Goal: Check status: Check status

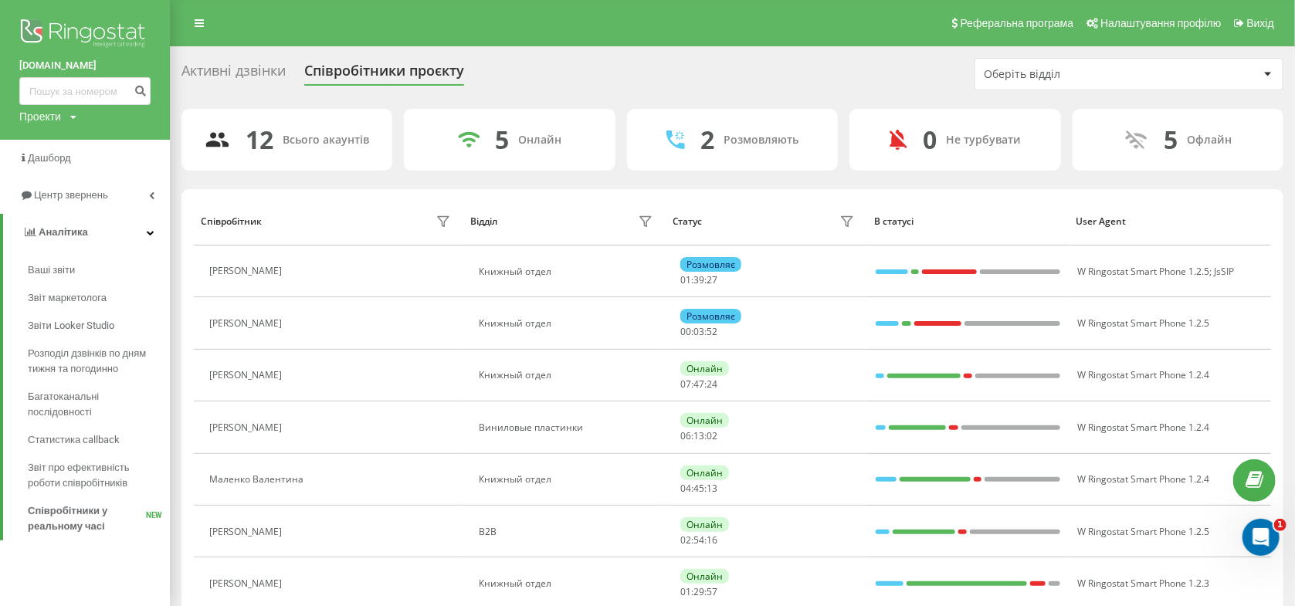
click at [258, 87] on div "Активні дзвінки Співробітники проєкту Оберіть відділ" at bounding box center [732, 74] width 1102 height 32
click at [251, 69] on div "Активні дзвінки" at bounding box center [233, 75] width 104 height 24
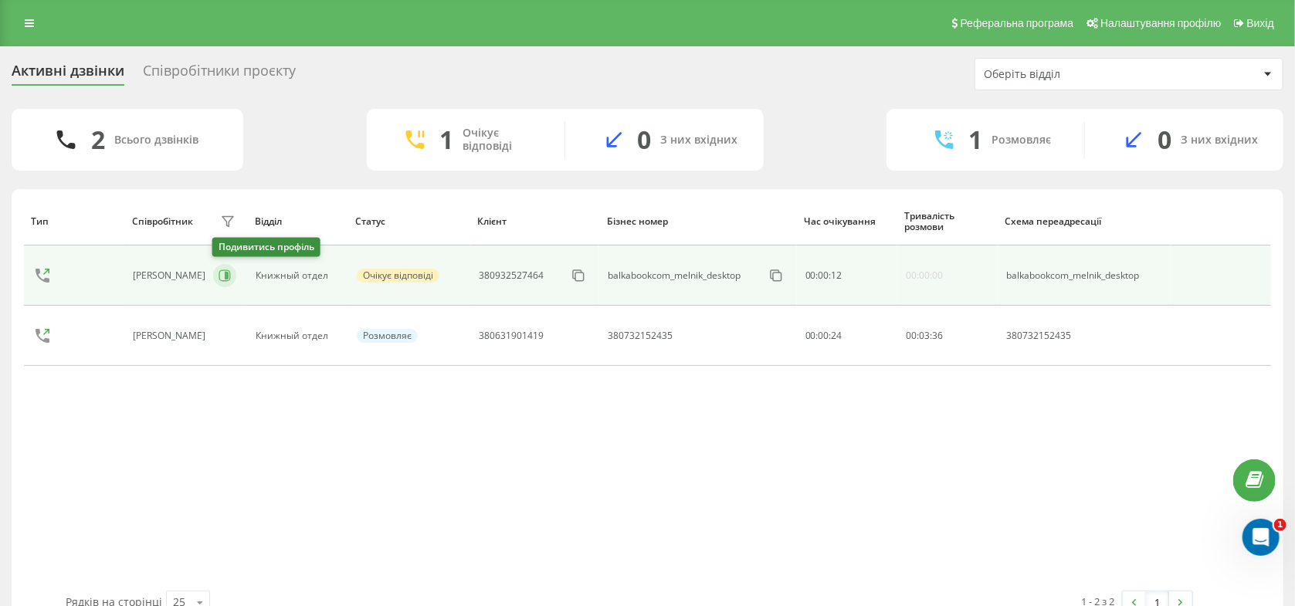
click at [221, 276] on icon at bounding box center [225, 275] width 12 height 12
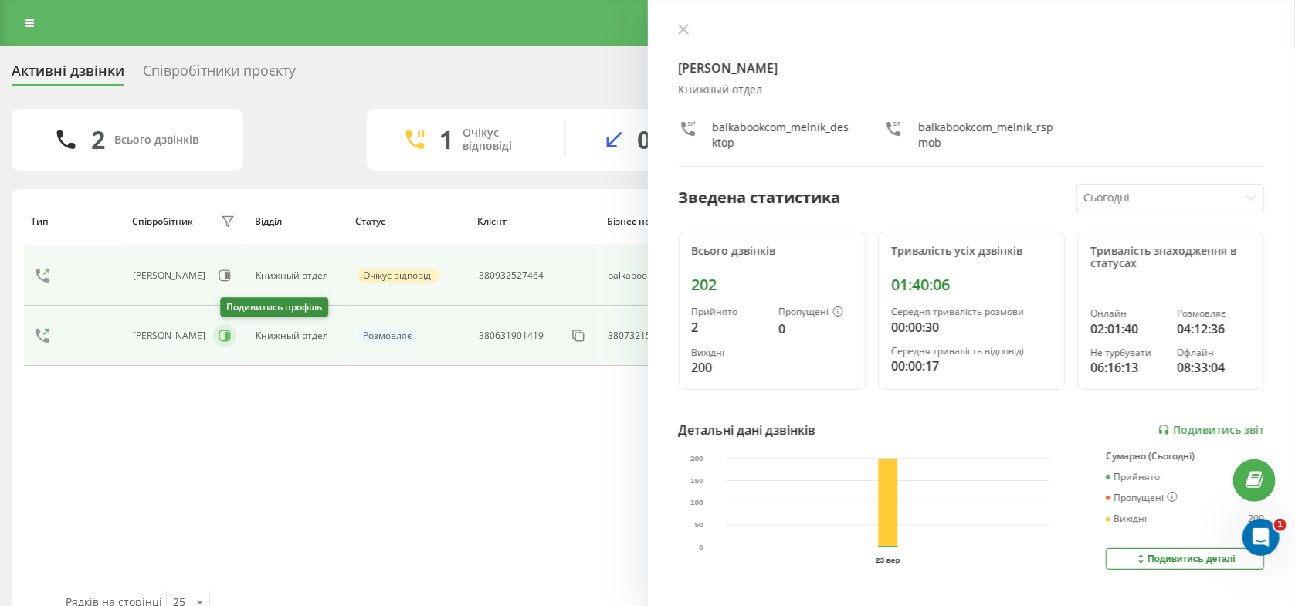
click at [231, 336] on icon at bounding box center [225, 336] width 12 height 12
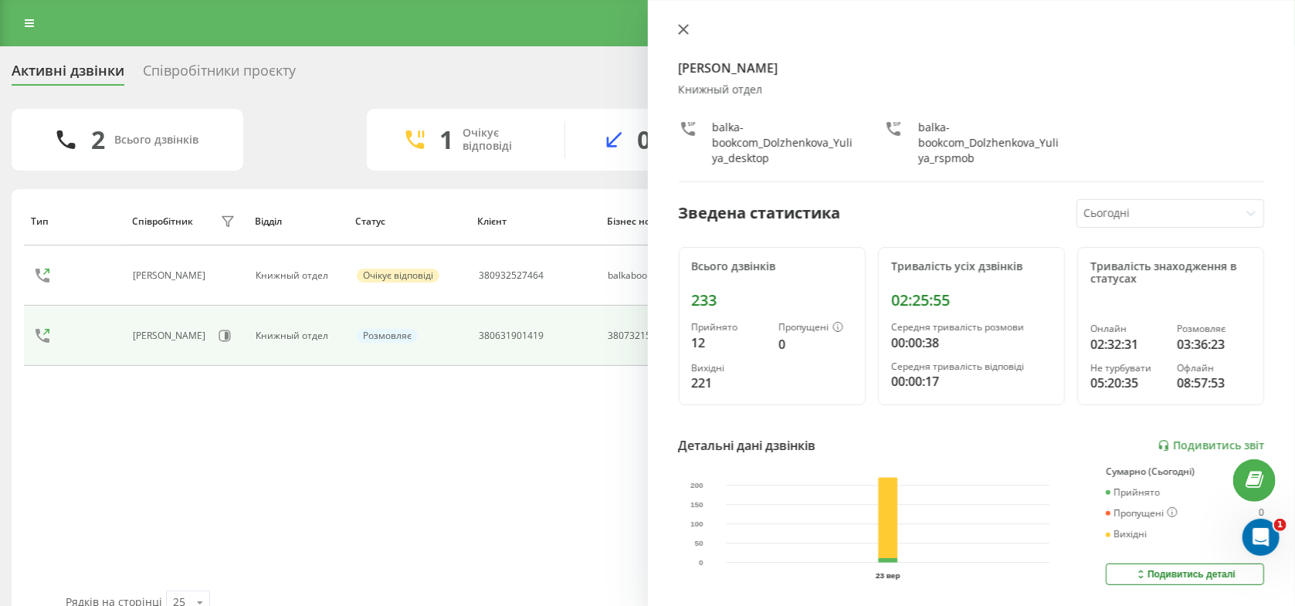
click at [676, 32] on button at bounding box center [683, 30] width 20 height 15
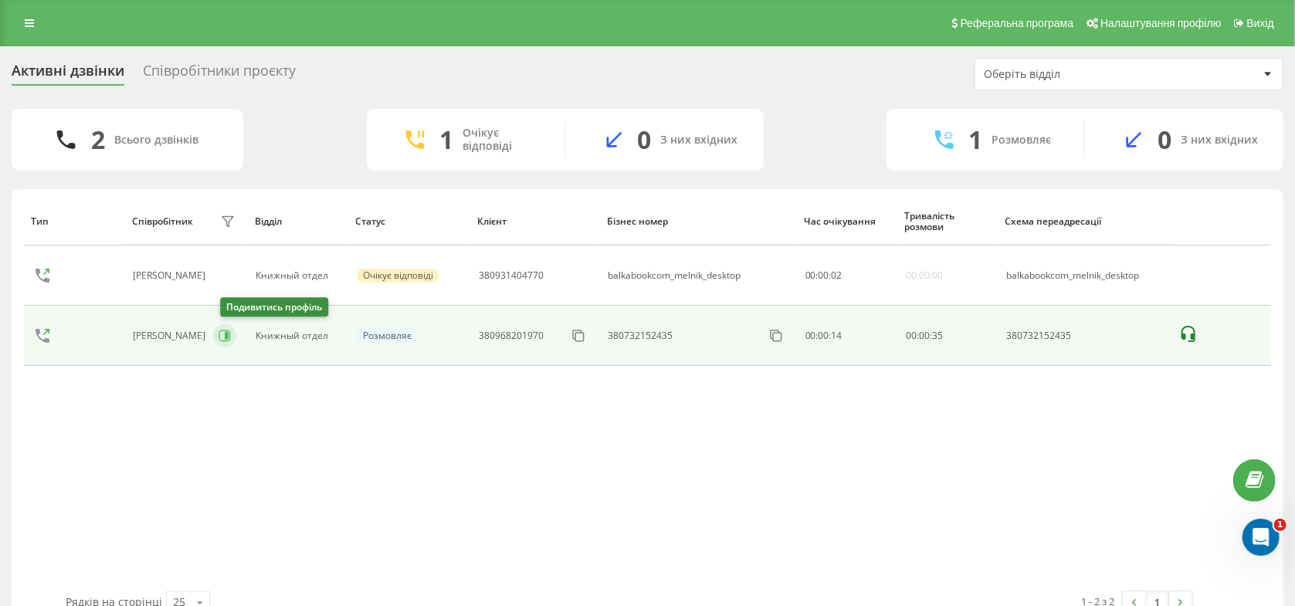
click at [225, 337] on icon at bounding box center [225, 336] width 12 height 12
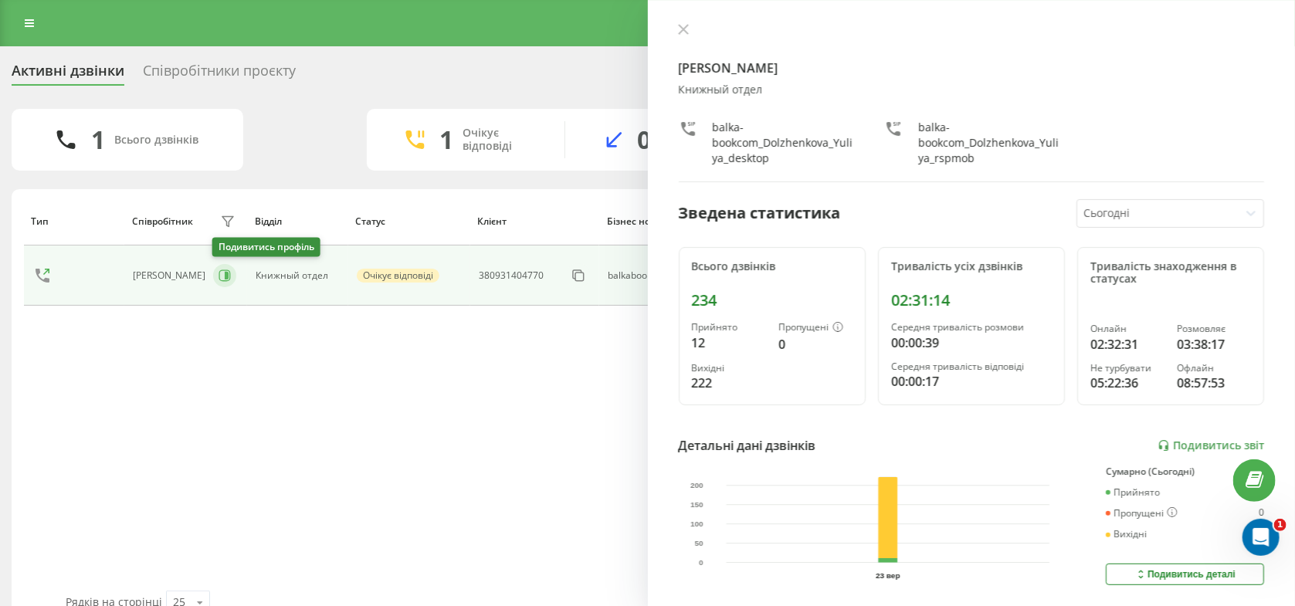
click at [225, 269] on button at bounding box center [224, 275] width 23 height 23
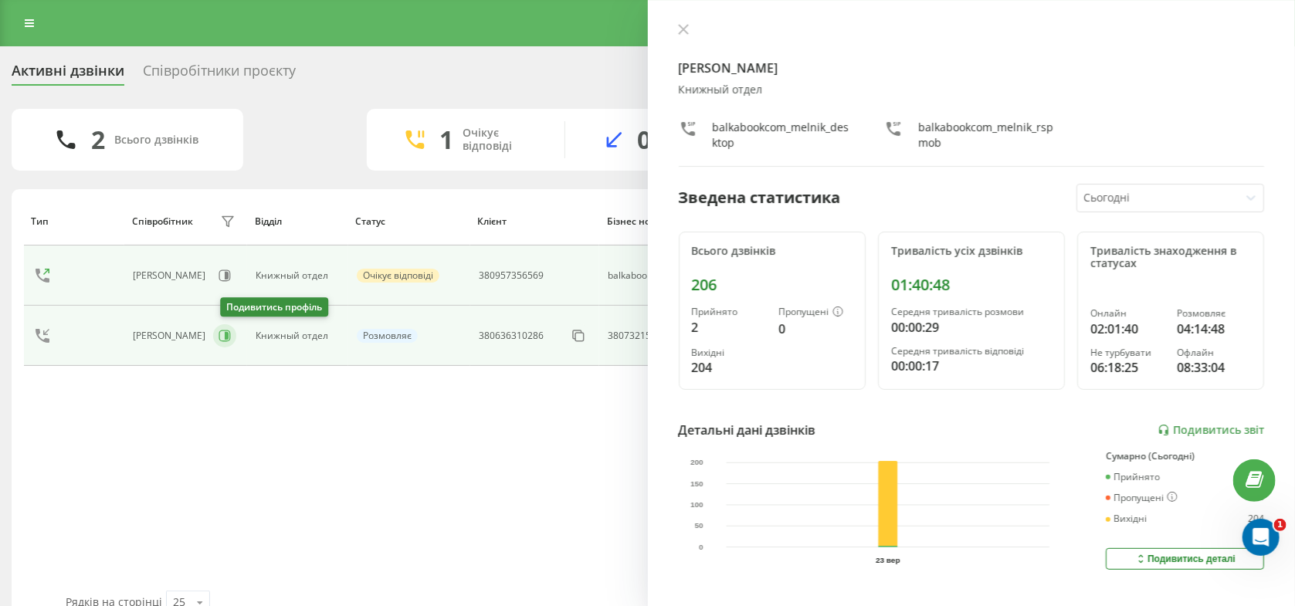
click at [222, 337] on button at bounding box center [224, 335] width 23 height 23
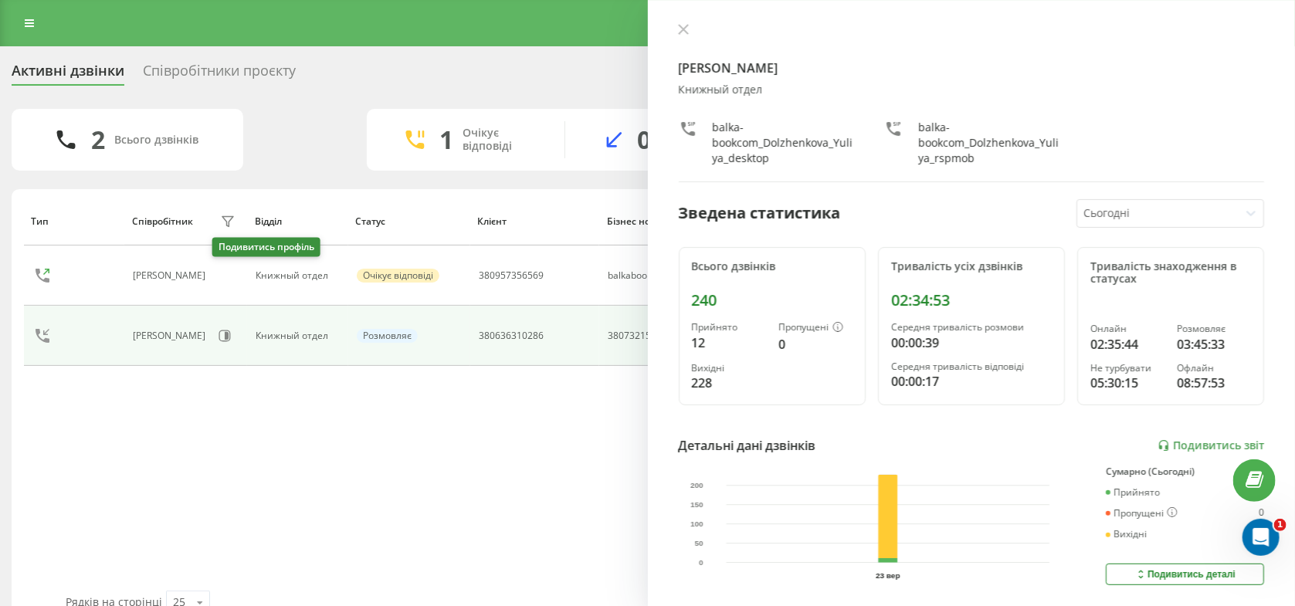
click at [225, 274] on icon at bounding box center [224, 276] width 4 height 8
